Goal: Information Seeking & Learning: Learn about a topic

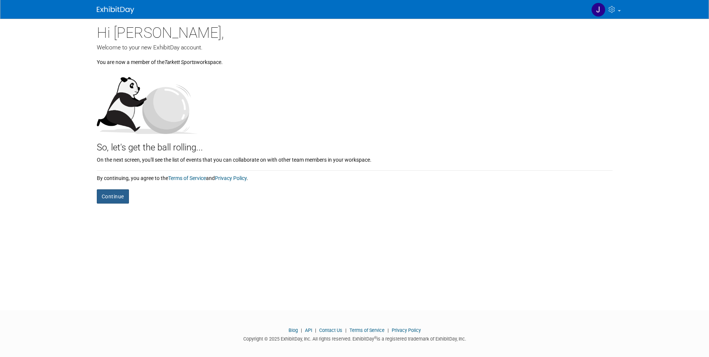
click at [116, 193] on button "Continue" at bounding box center [113, 196] width 32 height 14
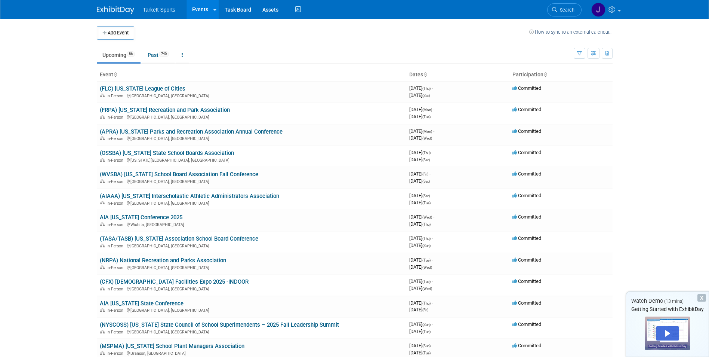
click at [128, 12] on img at bounding box center [115, 9] width 37 height 7
click at [689, 65] on body "Tarkett Sports Events Add Event Bulk Upload Events Shareable Event Boards Task …" at bounding box center [354, 178] width 709 height 357
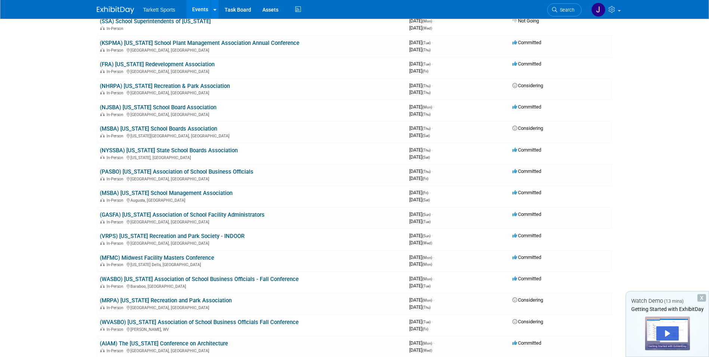
scroll to position [561, 0]
click at [166, 257] on link "(MFMC) Midwest Facility Masters Conference" at bounding box center [157, 257] width 114 height 7
click at [194, 256] on link "(MFMC) Midwest Facility Masters Conference" at bounding box center [157, 257] width 114 height 7
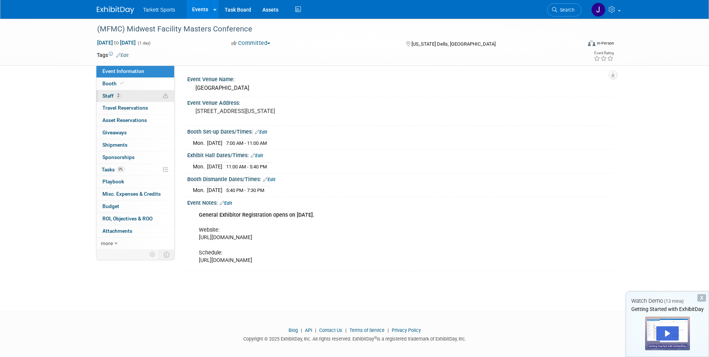
click at [110, 96] on span "Staff 2" at bounding box center [111, 96] width 19 height 6
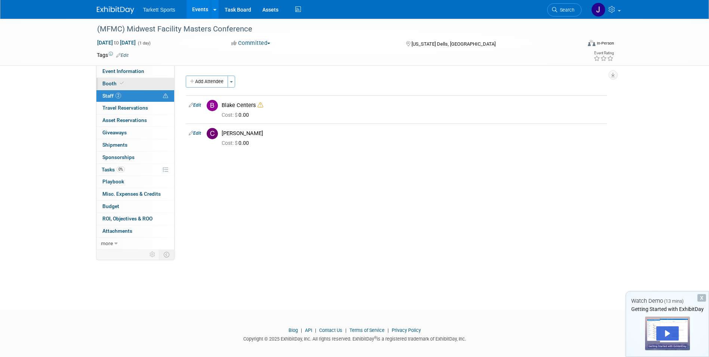
click at [110, 85] on span "Booth" at bounding box center [113, 83] width 23 height 6
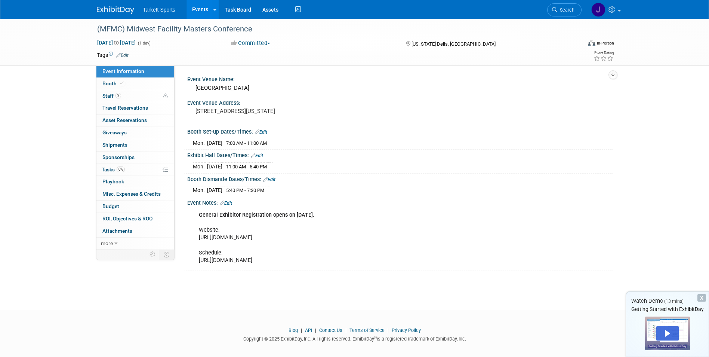
click at [281, 267] on div "General Exhibitor Registration opens on [DATE]. Website: [URL][DOMAIN_NAME] Sch…" at bounding box center [362, 238] width 337 height 60
click at [342, 266] on div "General Exhibitor Registration opens on [DATE]. Website: [URL][DOMAIN_NAME] Sch…" at bounding box center [362, 238] width 337 height 60
drag, startPoint x: 501, startPoint y: 237, endPoint x: 190, endPoint y: 245, distance: 310.5
click at [190, 245] on div "General Exhibitor Registration opens on [DATE]. Website: [URL][DOMAIN_NAME] Sch…" at bounding box center [400, 237] width 426 height 63
drag, startPoint x: 190, startPoint y: 245, endPoint x: 197, endPoint y: 240, distance: 8.2
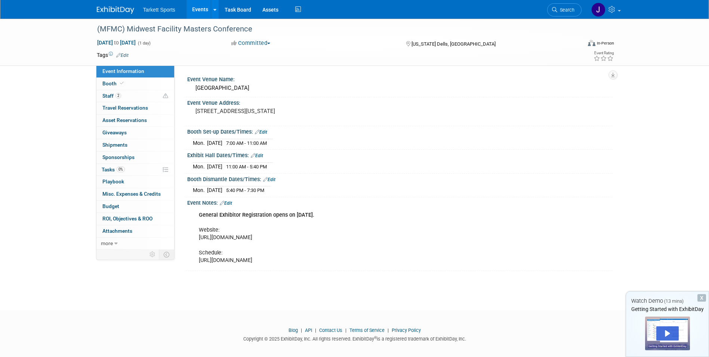
click at [197, 240] on div "General Exhibitor Registration opens on [DATE]. Website: [URL][DOMAIN_NAME] Sch…" at bounding box center [362, 238] width 337 height 60
drag, startPoint x: 199, startPoint y: 236, endPoint x: 479, endPoint y: 240, distance: 279.7
click at [479, 240] on div "General Exhibitor Registration opens on July 11. Website: https://wasbo.com/WAS…" at bounding box center [362, 238] width 337 height 60
click at [501, 239] on div "General Exhibitor Registration opens on July 11. Website: https://wasbo.com/WAS…" at bounding box center [362, 238] width 337 height 60
drag, startPoint x: 501, startPoint y: 239, endPoint x: 199, endPoint y: 236, distance: 301.8
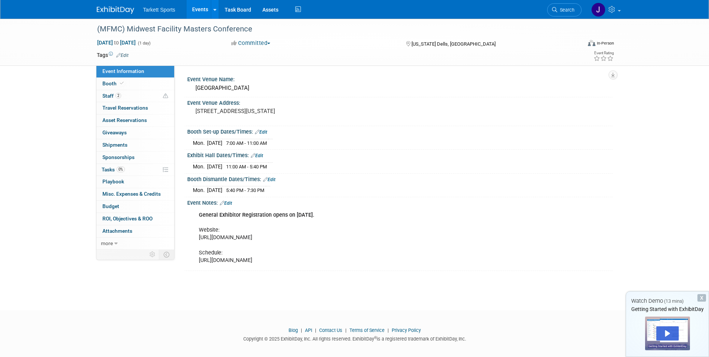
click at [199, 236] on div "General Exhibitor Registration opens on July 11. Website: https://wasbo.com/WAS…" at bounding box center [362, 238] width 337 height 60
drag, startPoint x: 199, startPoint y: 236, endPoint x: 215, endPoint y: 237, distance: 16.1
copy div "https://wasbo.com/WASBO/Event_Display.aspx?EventKey=20231030E&WebsiteKey=0cc5a3…"
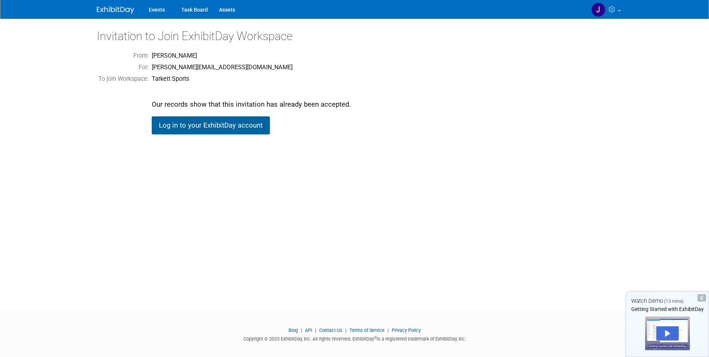
click at [181, 129] on link "Log in to your ExhibitDay account" at bounding box center [211, 125] width 118 height 18
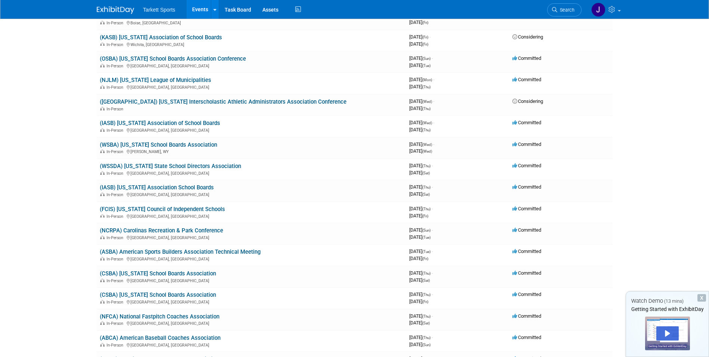
scroll to position [1047, 0]
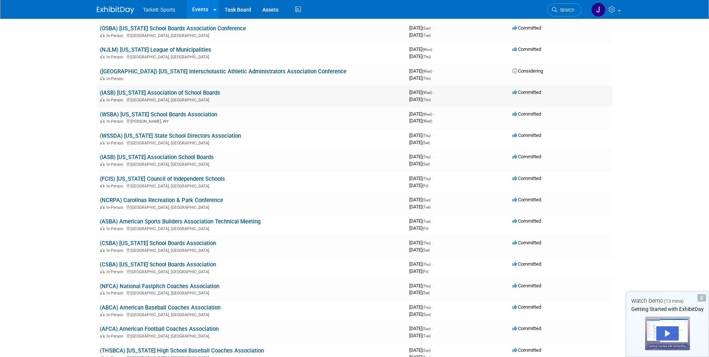
click at [168, 93] on link "(IASB) [US_STATE] Association of School Boards" at bounding box center [160, 92] width 120 height 7
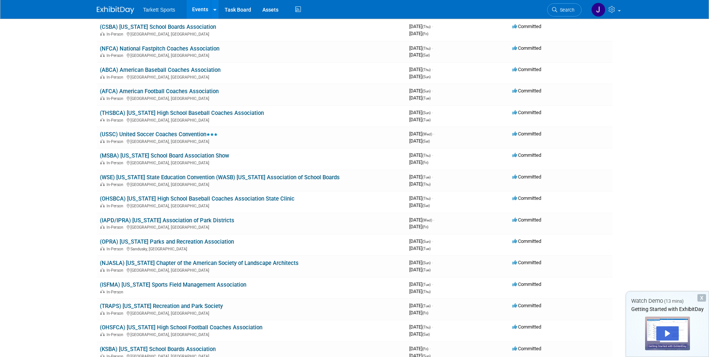
scroll to position [1309, 0]
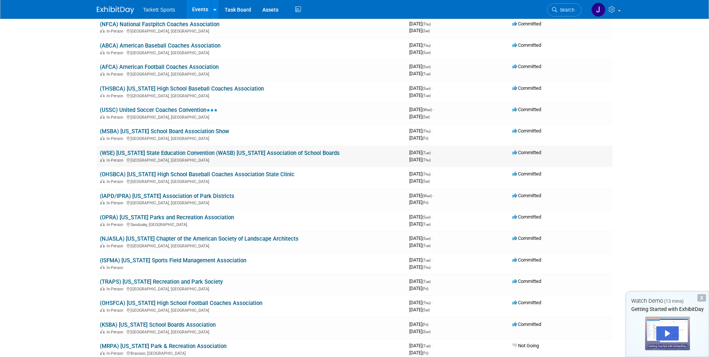
click at [181, 151] on link "(WSE) [US_STATE] State Education Convention (WASB) [US_STATE] Association of Sc…" at bounding box center [220, 153] width 240 height 7
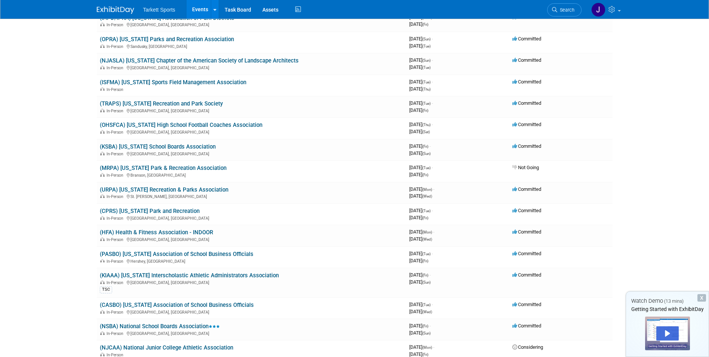
scroll to position [1496, 0]
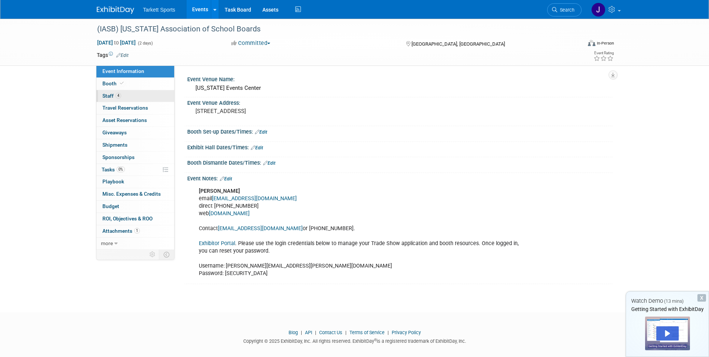
click at [159, 95] on link "4 Staff 4" at bounding box center [135, 96] width 78 height 12
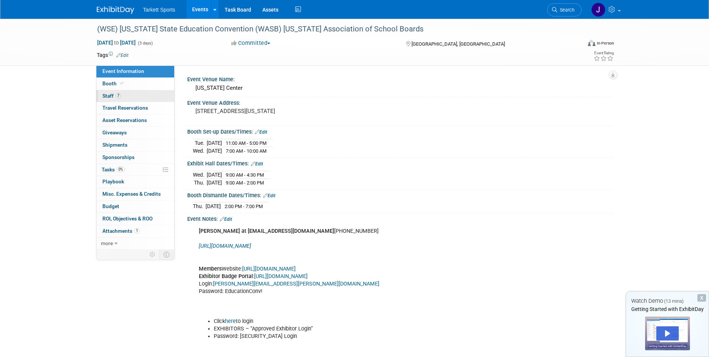
click at [119, 94] on span "7" at bounding box center [119, 96] width 6 height 6
